Goal: Task Accomplishment & Management: Use online tool/utility

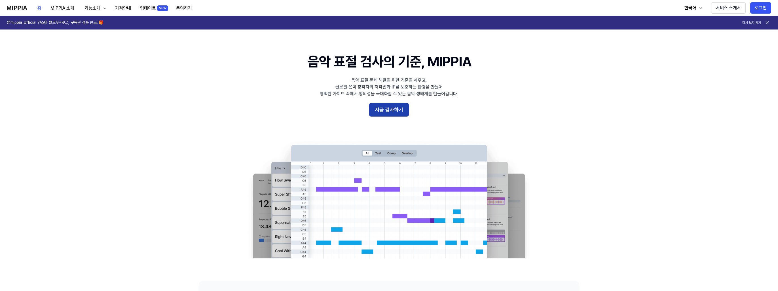
click at [384, 113] on button "지금 검사하기" at bounding box center [389, 110] width 40 height 14
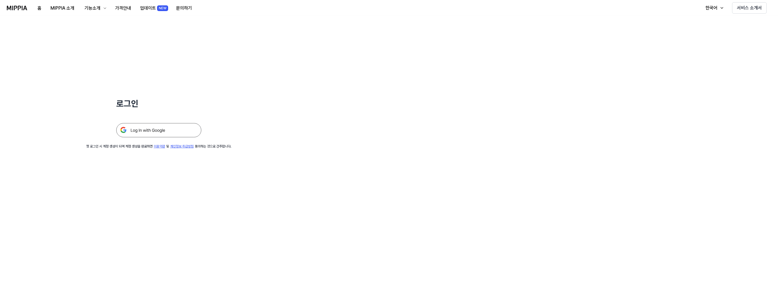
click at [164, 128] on img at bounding box center [158, 130] width 85 height 14
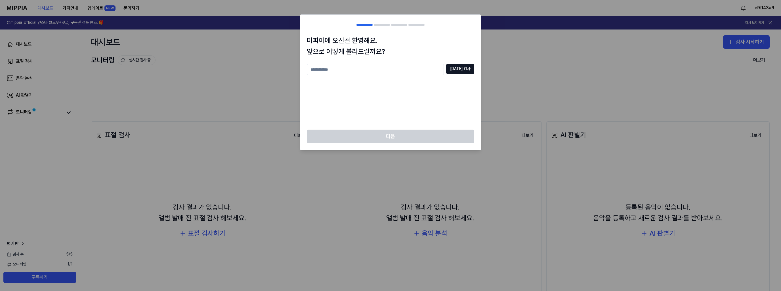
click at [348, 70] on input "text" at bounding box center [375, 69] width 137 height 11
type input "***"
click at [477, 68] on div "미피아에 오신걸 환영해요. 앞으로 어떻게 불러드릴까요? *** [DATE] 검사" at bounding box center [390, 82] width 181 height 94
click at [466, 68] on button "[DATE] 검사" at bounding box center [460, 69] width 28 height 10
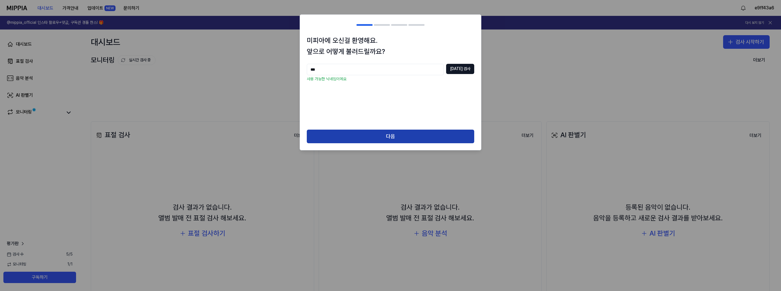
click at [373, 134] on button "다음" at bounding box center [390, 137] width 167 height 14
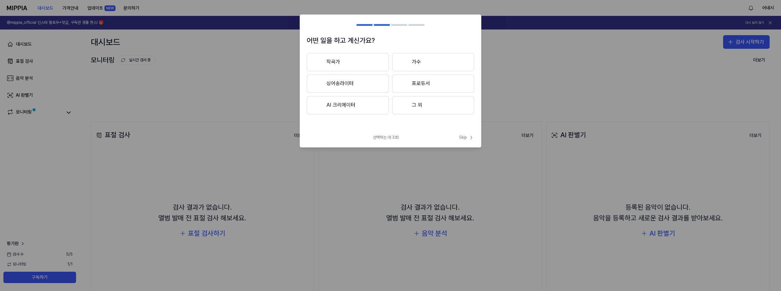
click at [352, 62] on button "작곡가" at bounding box center [348, 62] width 82 height 18
click at [411, 83] on button "3년 이상" at bounding box center [433, 84] width 82 height 19
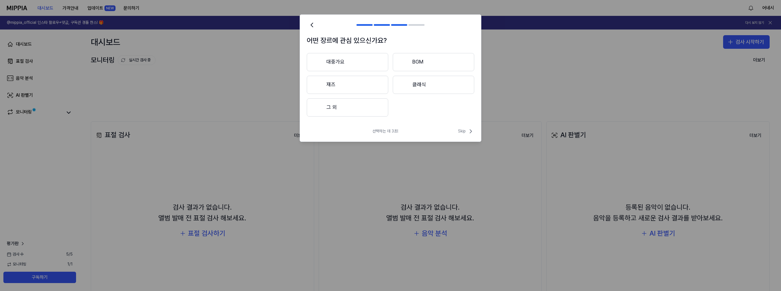
click at [355, 60] on button "대중가요" at bounding box center [347, 62] width 81 height 18
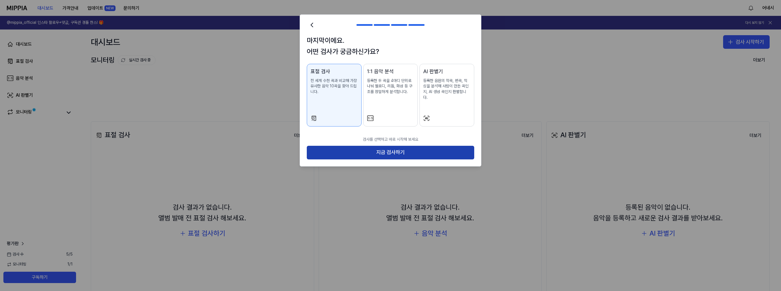
click at [344, 146] on button "지금 검사하기" at bounding box center [390, 153] width 167 height 14
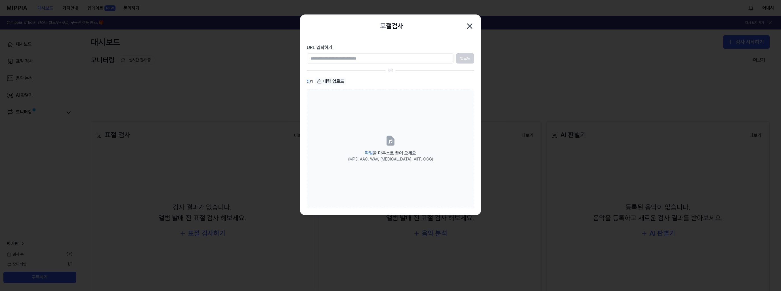
paste input "**********"
type input "**********"
click at [460, 60] on button "업로드" at bounding box center [465, 58] width 18 height 10
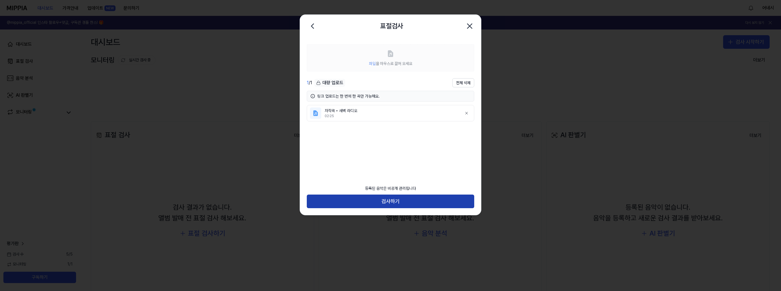
click at [407, 201] on button "검사하기" at bounding box center [390, 202] width 167 height 14
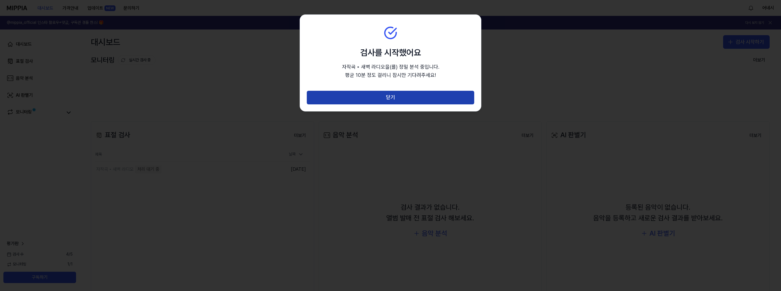
click at [385, 98] on button "닫기" at bounding box center [390, 98] width 167 height 14
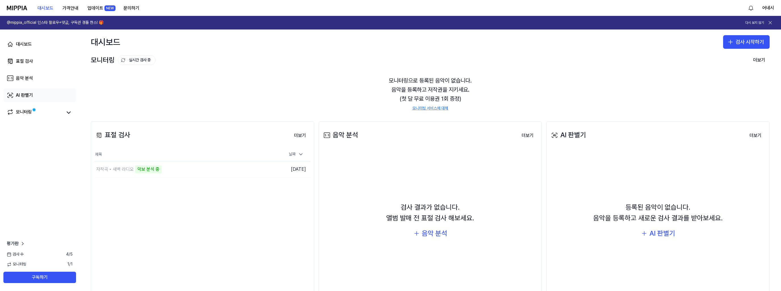
click at [25, 95] on div "AI 판별기" at bounding box center [24, 95] width 17 height 7
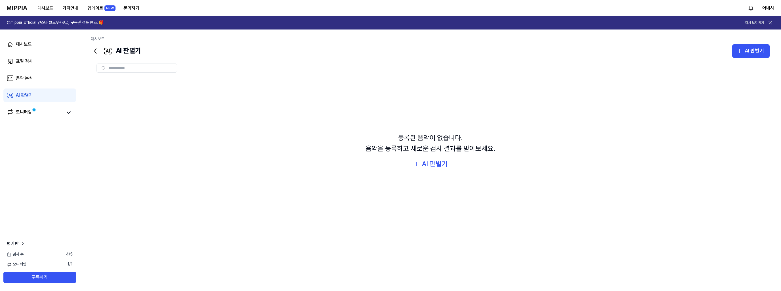
click at [146, 71] on div at bounding box center [136, 68] width 81 height 9
click at [153, 66] on input "text" at bounding box center [141, 68] width 65 height 5
click at [38, 114] on link "모니터링" at bounding box center [35, 113] width 56 height 8
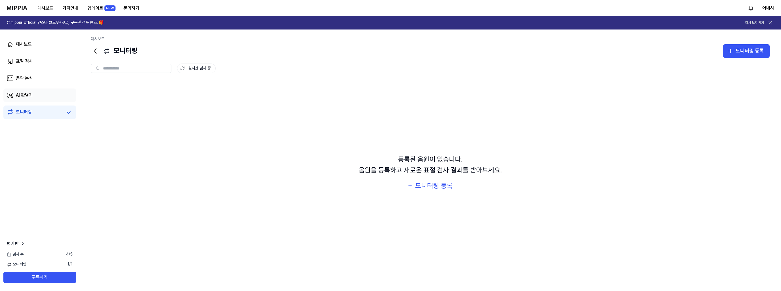
click at [41, 97] on link "AI 판별기" at bounding box center [39, 95] width 73 height 14
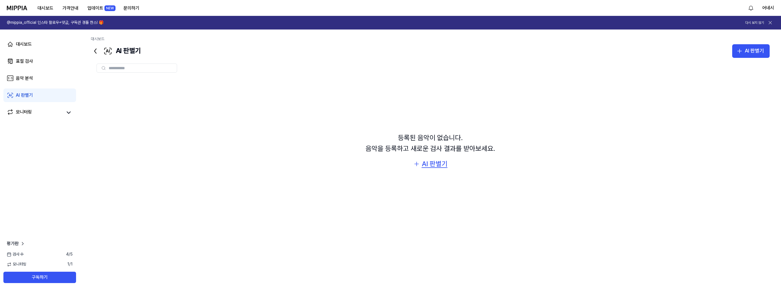
click at [419, 163] on icon "button" at bounding box center [416, 164] width 7 height 7
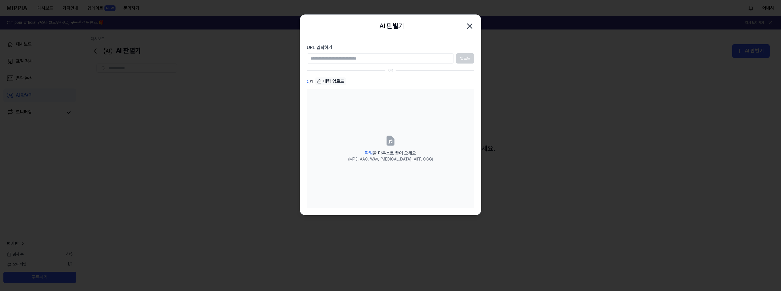
click at [376, 58] on input "URL 입력하기" at bounding box center [380, 58] width 147 height 10
type input "**********"
click at [461, 55] on button "업로드" at bounding box center [465, 58] width 18 height 10
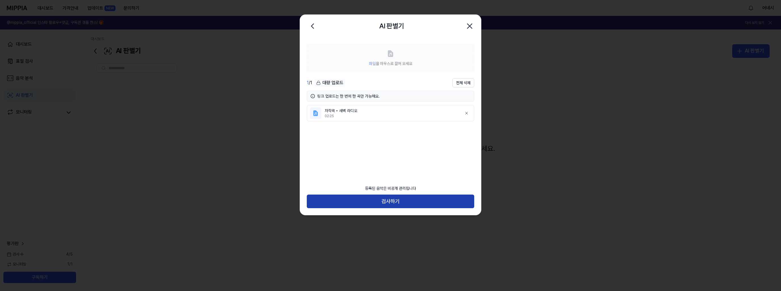
click at [377, 203] on button "검사하기" at bounding box center [390, 202] width 167 height 14
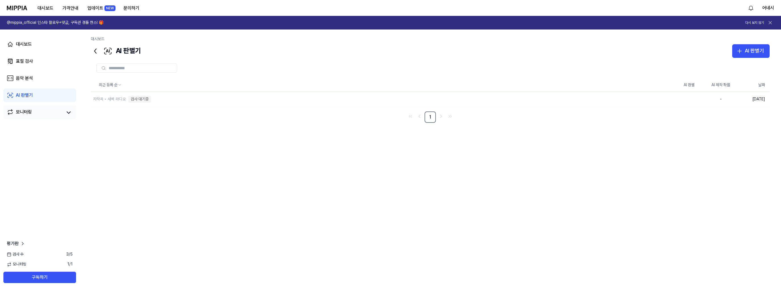
click at [34, 110] on link "모니터링" at bounding box center [35, 113] width 56 height 8
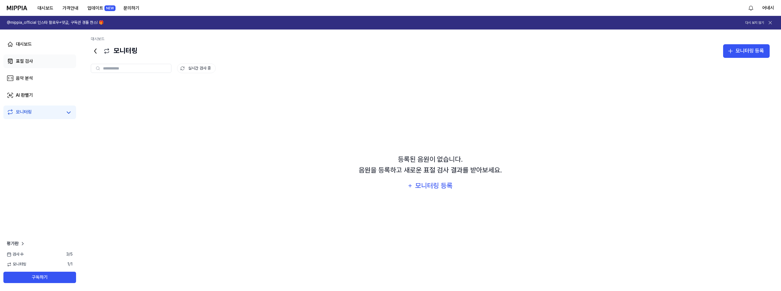
click at [31, 57] on link "표절 검사" at bounding box center [39, 61] width 73 height 14
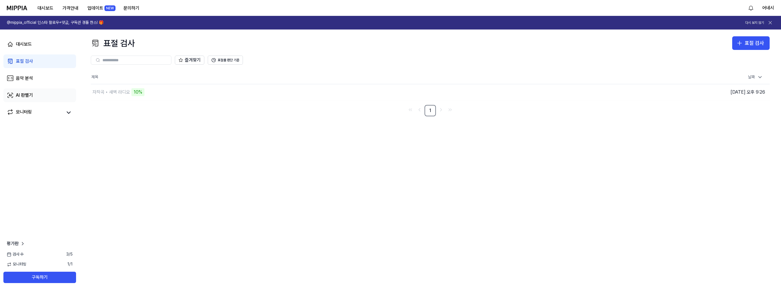
click at [36, 92] on link "AI 판별기" at bounding box center [39, 95] width 73 height 14
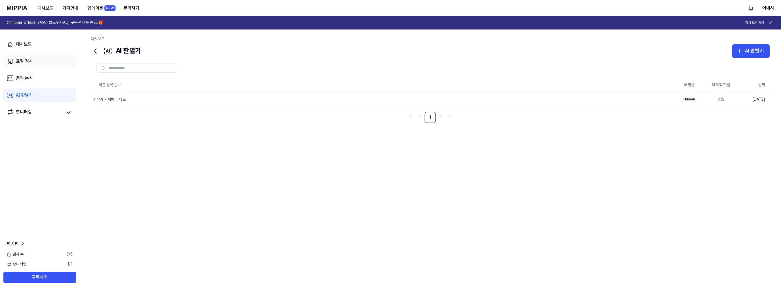
click at [34, 60] on link "표절 검사" at bounding box center [39, 61] width 73 height 14
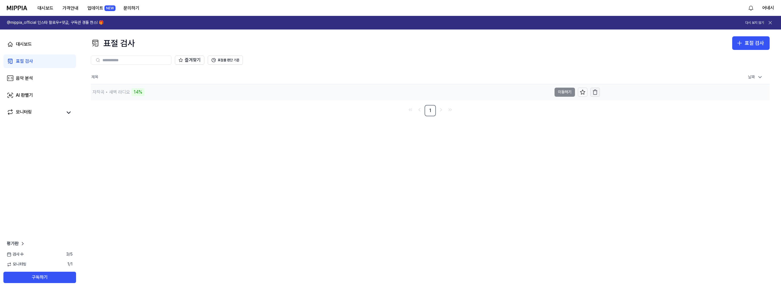
click at [595, 92] on icon "button" at bounding box center [595, 92] width 6 height 6
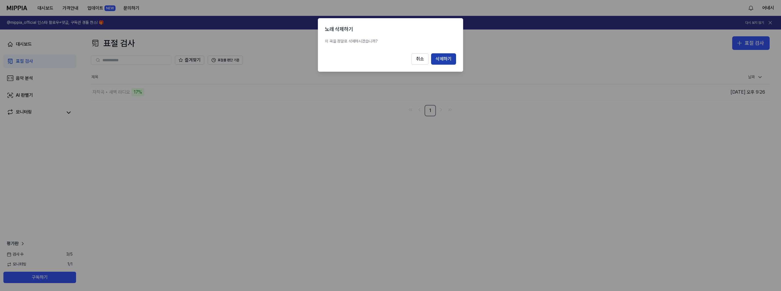
click at [444, 61] on button "삭제하기" at bounding box center [443, 58] width 25 height 11
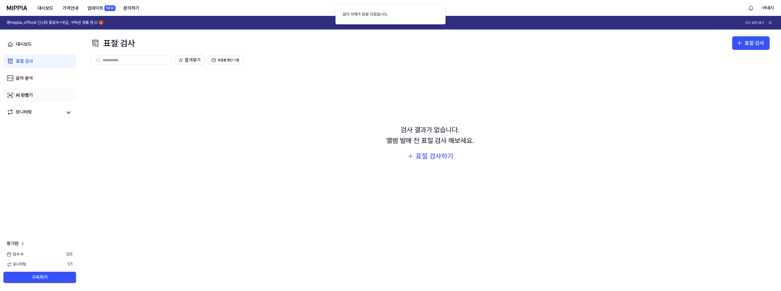
click at [31, 100] on link "AI 판별기" at bounding box center [39, 95] width 73 height 14
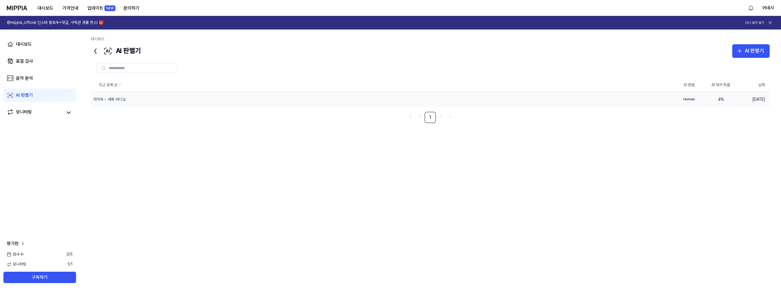
click at [720, 100] on div "4 %" at bounding box center [720, 100] width 23 height 6
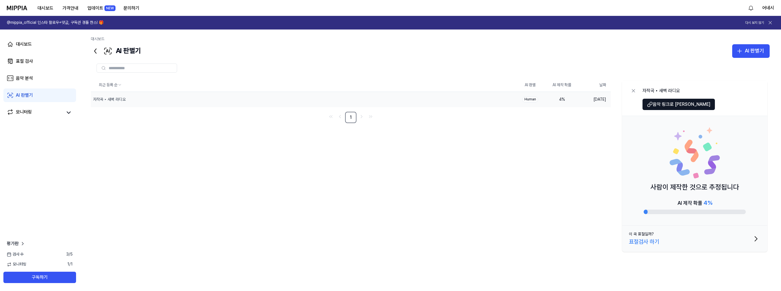
click at [339, 193] on div "최근 등록 순 AI 판별 AI 제작 확률 날짜 자작곡 ▸ 새벽 라디오 삭제 Human 4 % [DATE] 1 자작곡 ▸ 새벽 라디오 음악 링크…" at bounding box center [430, 172] width 678 height 189
click at [133, 95] on div "자작곡 ▸ 새벽 라디오" at bounding box center [292, 99] width 402 height 15
click at [38, 45] on link "대시보드" at bounding box center [39, 44] width 73 height 14
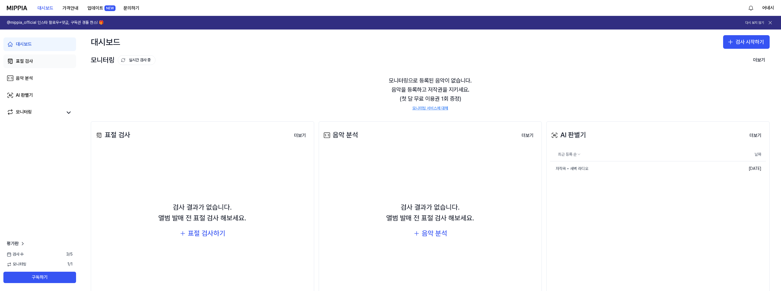
click at [26, 65] on link "표절 검사" at bounding box center [39, 61] width 73 height 14
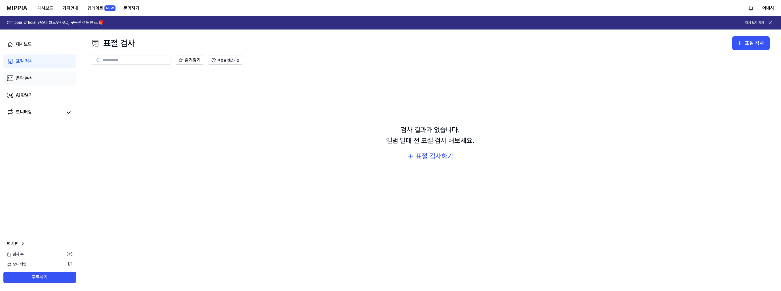
click at [30, 79] on div "음악 분석" at bounding box center [24, 78] width 17 height 7
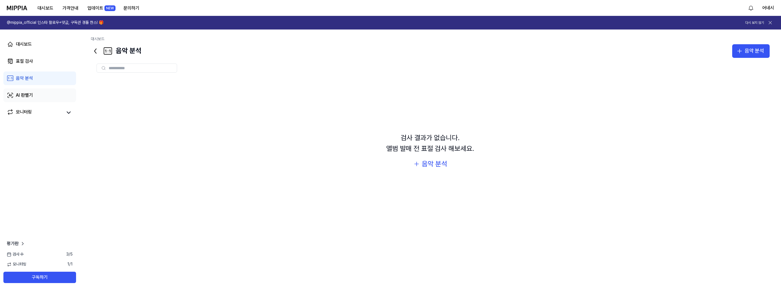
click at [35, 92] on link "AI 판별기" at bounding box center [39, 95] width 73 height 14
